Goal: Find specific page/section: Find specific page/section

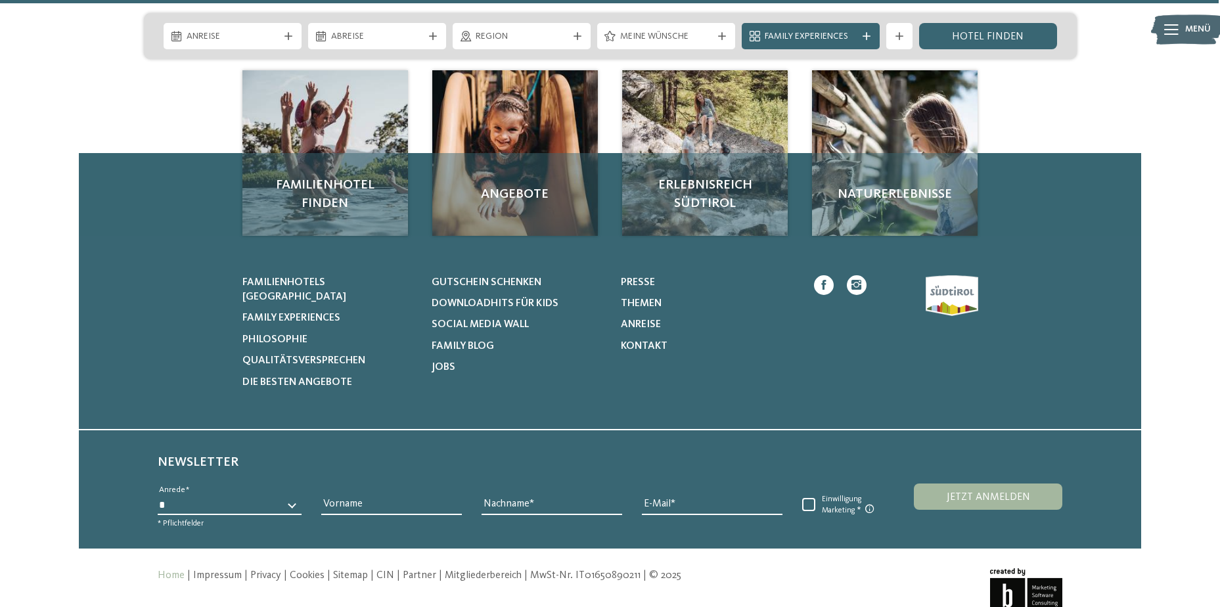
scroll to position [6111, 0]
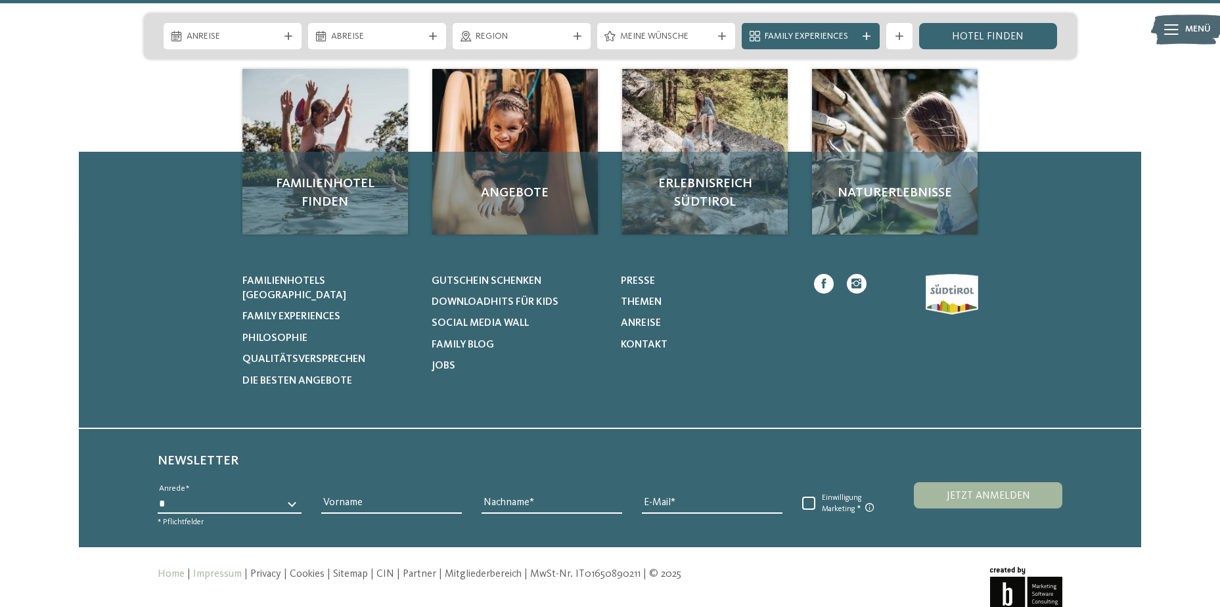
click at [208, 569] on link "Impressum" at bounding box center [217, 574] width 49 height 11
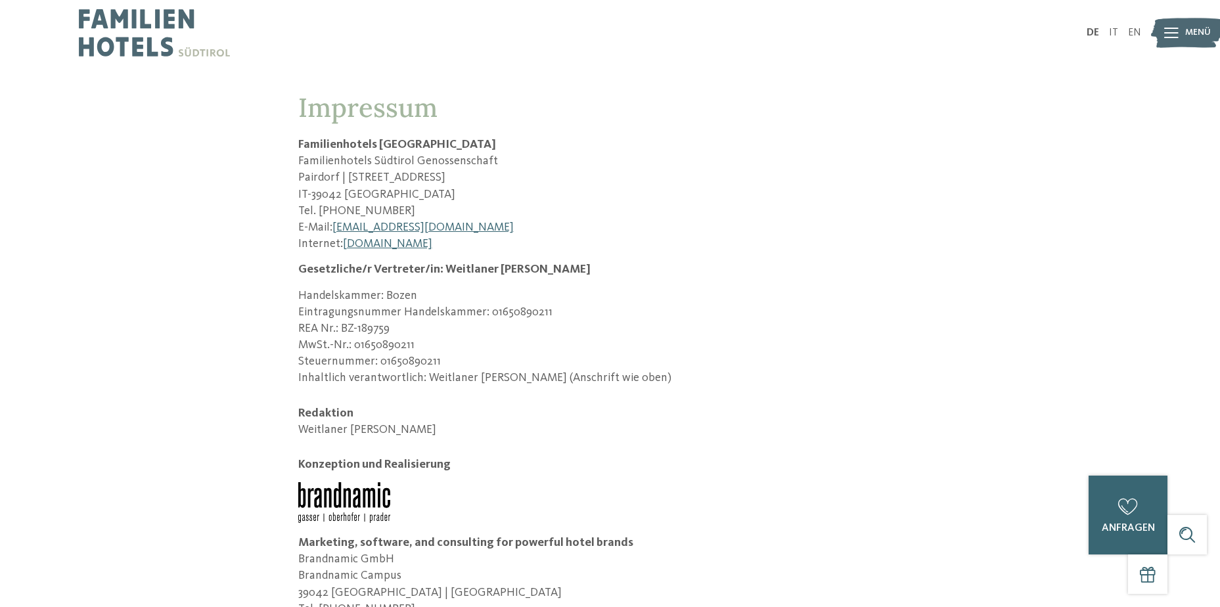
click at [133, 14] on img at bounding box center [154, 33] width 151 height 66
